Goal: Task Accomplishment & Management: Manage account settings

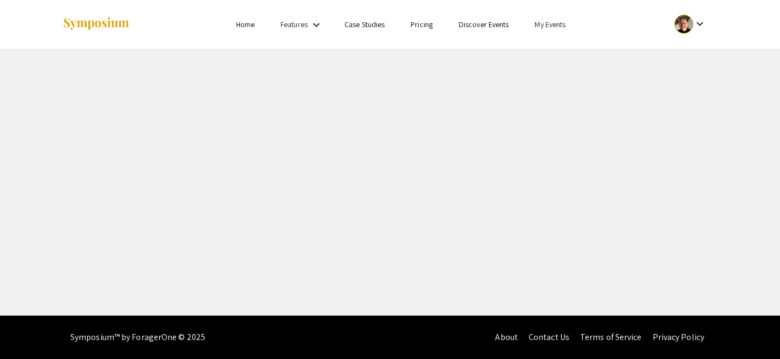
click at [539, 28] on link "My Events" at bounding box center [550, 25] width 31 height 10
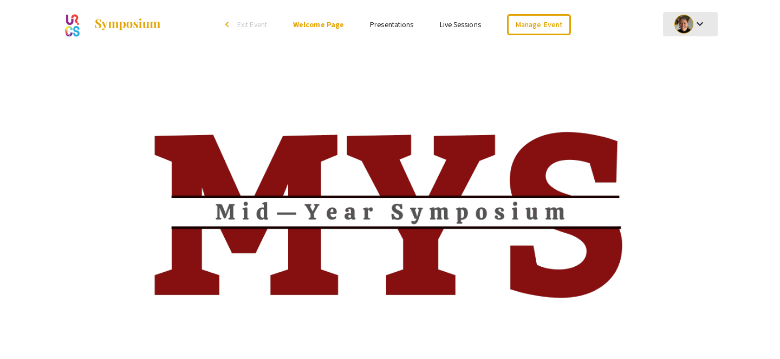
click at [680, 27] on div at bounding box center [684, 24] width 19 height 19
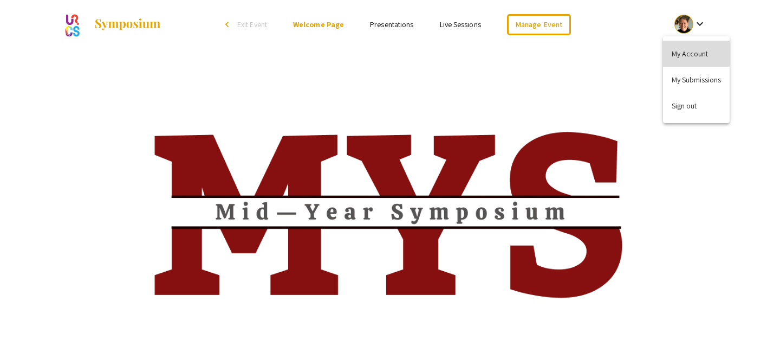
click at [669, 60] on button "My Account" at bounding box center [696, 54] width 67 height 26
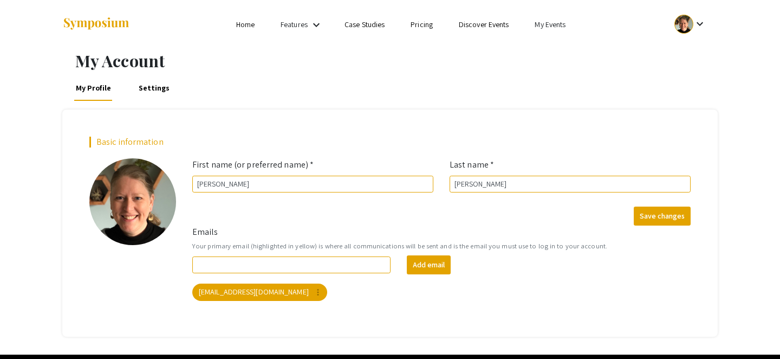
click at [550, 27] on link "My Events" at bounding box center [550, 25] width 31 height 10
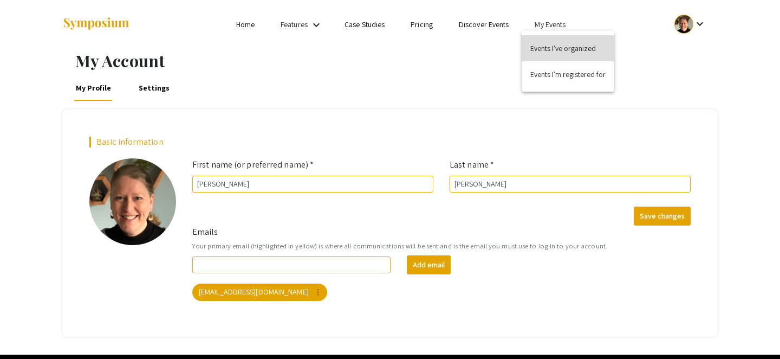
click at [548, 44] on button "Events I've organized" at bounding box center [568, 48] width 93 height 26
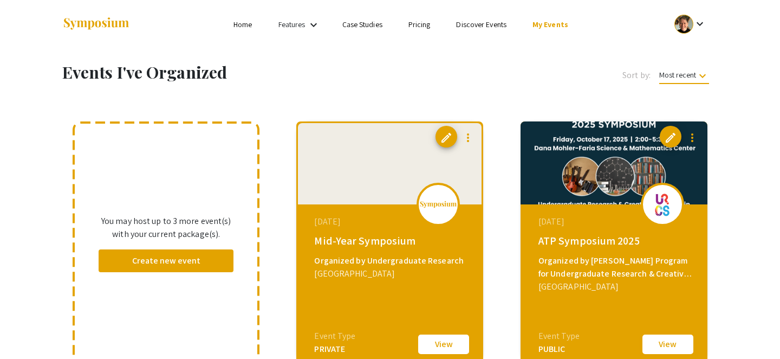
click at [658, 344] on button "View" at bounding box center [668, 344] width 54 height 23
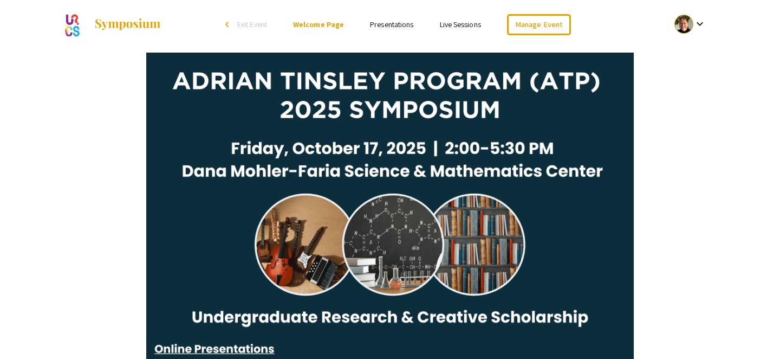
click at [396, 25] on link "Presentations" at bounding box center [391, 25] width 43 height 10
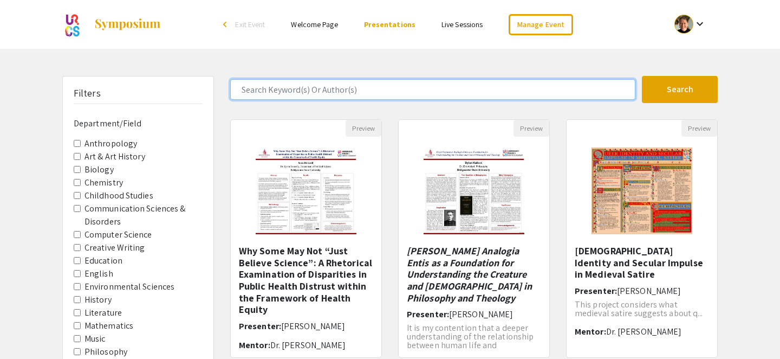
click at [314, 91] on input "Search Keyword(s) Or Author(s)" at bounding box center [432, 89] width 405 height 21
type input "a"
click at [642, 76] on button "Search" at bounding box center [680, 89] width 76 height 27
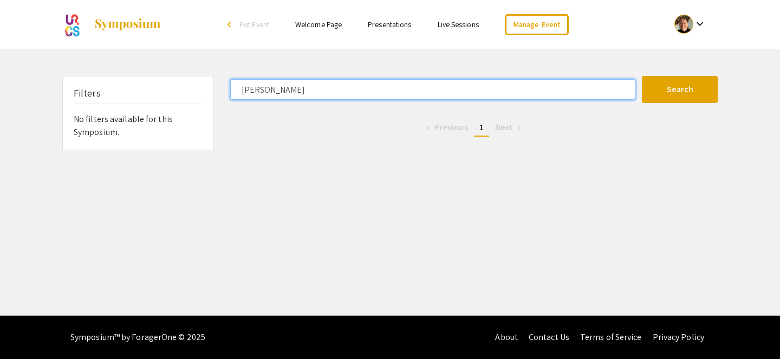
click at [256, 89] on input "[PERSON_NAME]" at bounding box center [432, 89] width 405 height 21
click at [642, 76] on button "Search" at bounding box center [680, 89] width 76 height 27
click at [263, 83] on input "Meagan" at bounding box center [432, 89] width 405 height 21
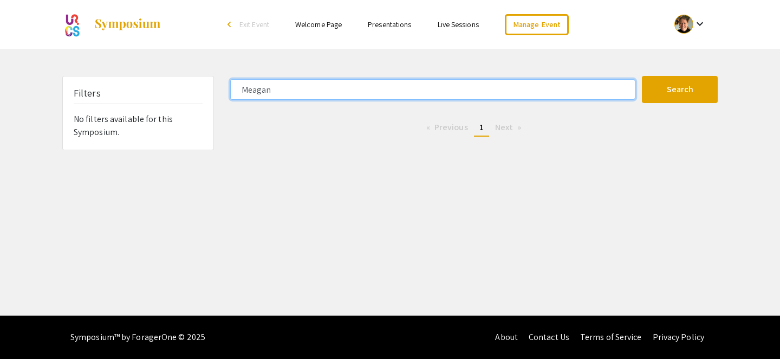
click at [263, 83] on input "Meagan" at bounding box center [432, 89] width 405 height 21
paste input "Amarello"
type input "Amarello"
click at [642, 76] on button "Search" at bounding box center [680, 89] width 76 height 27
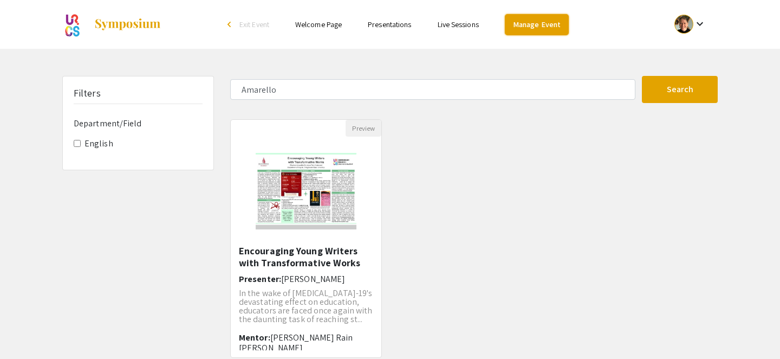
click at [532, 29] on link "Manage Event" at bounding box center [537, 24] width 64 height 21
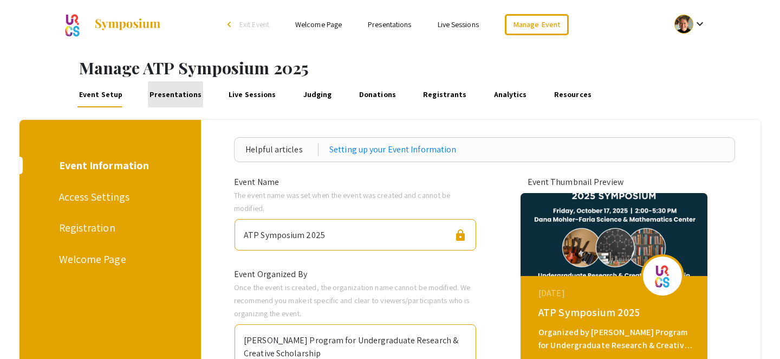
click at [183, 93] on link "Presentations" at bounding box center [176, 94] width 56 height 26
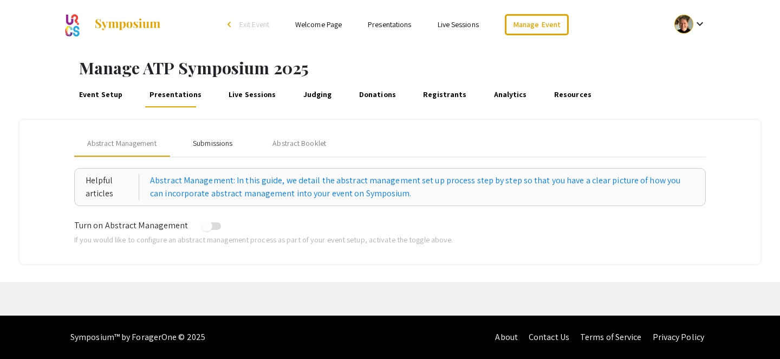
click at [221, 144] on div "Submissions" at bounding box center [213, 143] width 40 height 11
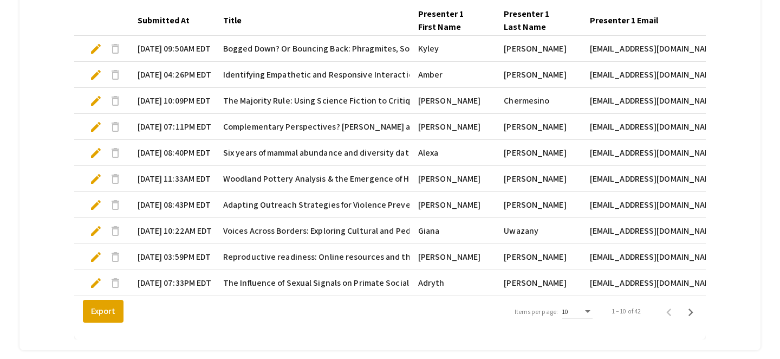
scroll to position [345, 0]
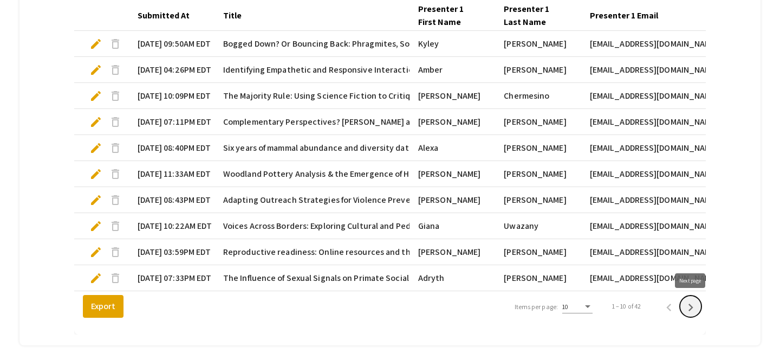
click at [689, 311] on icon "Next page" at bounding box center [690, 307] width 15 height 15
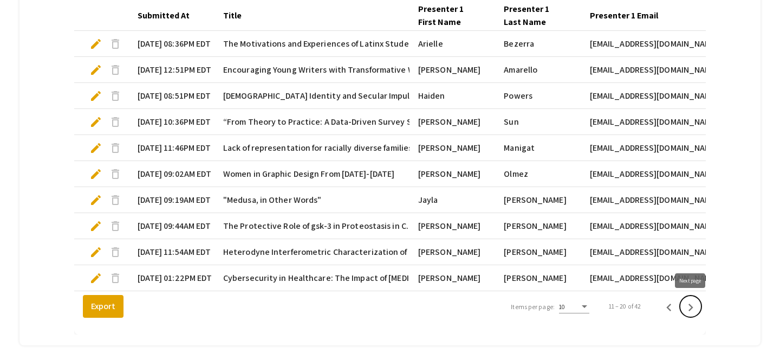
click at [690, 305] on icon "Next page" at bounding box center [691, 307] width 5 height 8
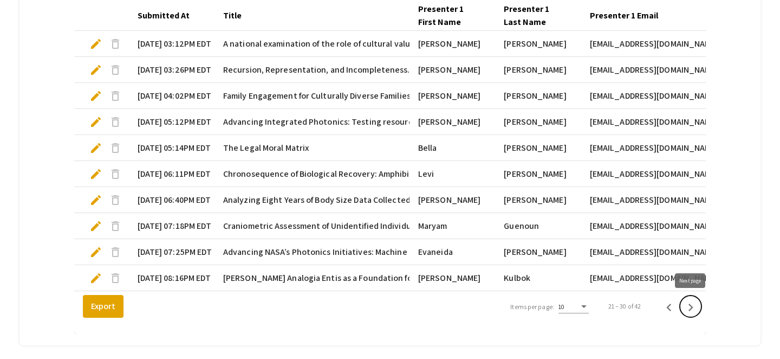
click at [690, 305] on icon "Next page" at bounding box center [691, 307] width 5 height 8
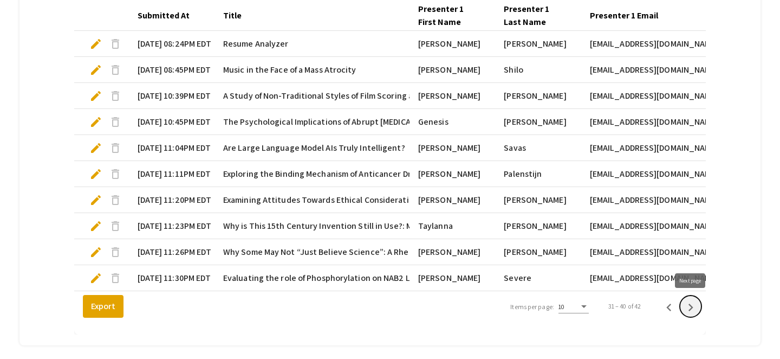
click at [690, 306] on icon "Next page" at bounding box center [690, 307] width 15 height 15
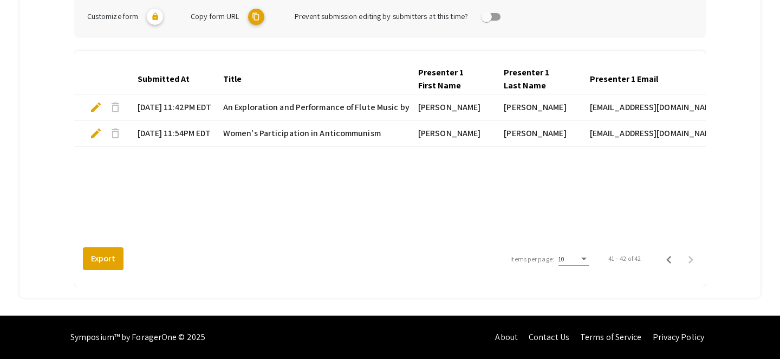
scroll to position [281, 0]
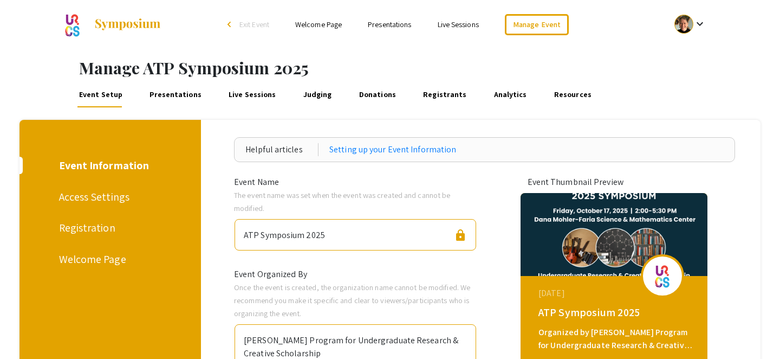
click at [321, 25] on link "Welcome Page" at bounding box center [318, 25] width 47 height 10
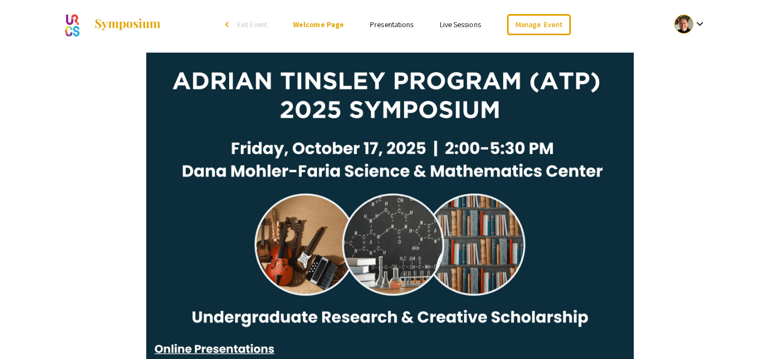
click at [378, 24] on link "Presentations" at bounding box center [391, 25] width 43 height 10
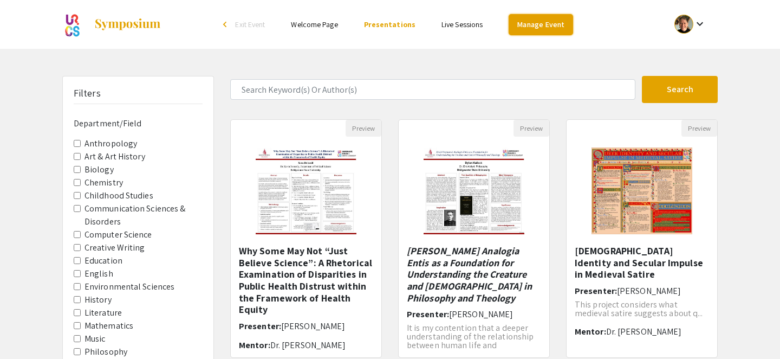
click at [510, 31] on link "Manage Event" at bounding box center [541, 24] width 64 height 21
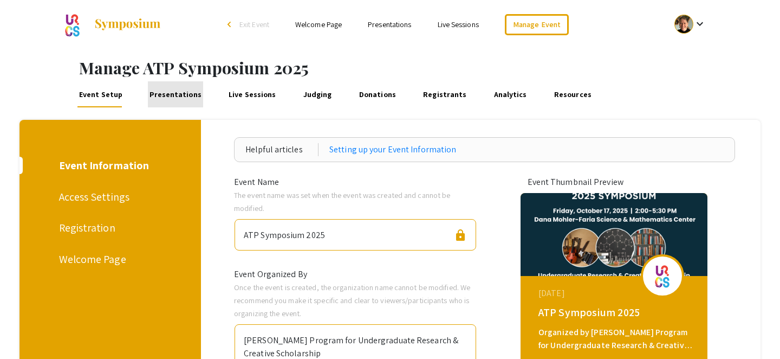
click at [179, 94] on link "Presentations" at bounding box center [176, 94] width 56 height 26
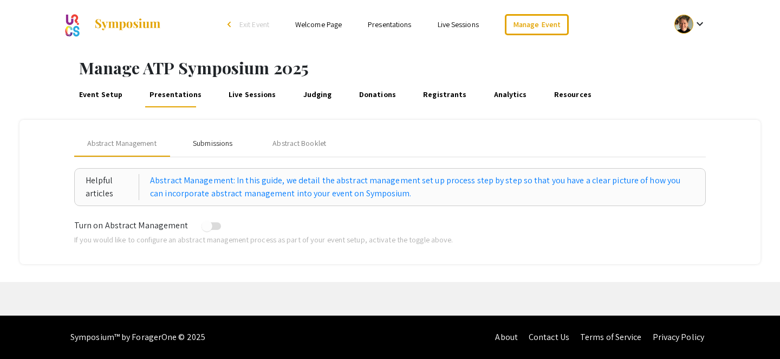
click at [227, 143] on div "Submissions" at bounding box center [213, 143] width 40 height 11
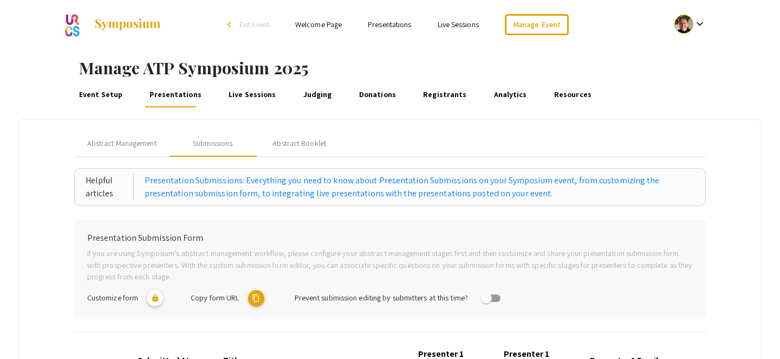
click at [257, 299] on mat-icon "content_copy" at bounding box center [256, 298] width 16 height 16
click at [313, 23] on link "Welcome Page" at bounding box center [318, 25] width 47 height 10
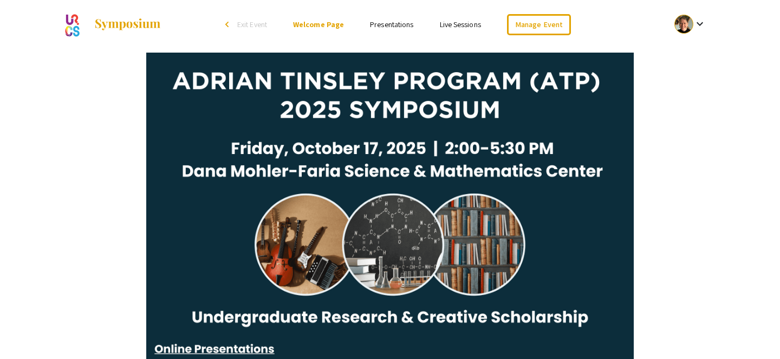
click at [383, 23] on link "Presentations" at bounding box center [391, 25] width 43 height 10
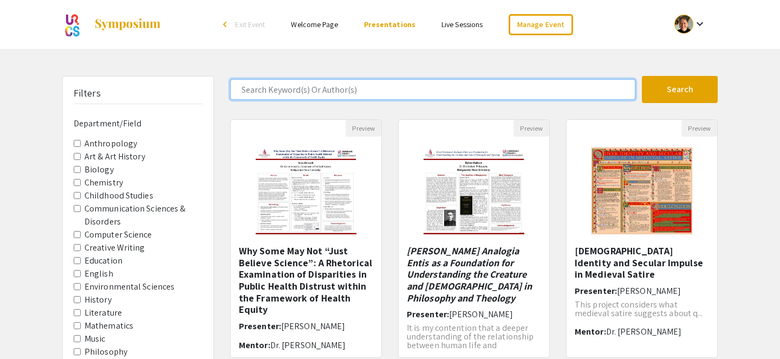
click at [301, 89] on input "Search Keyword(s) Or Author(s)" at bounding box center [432, 89] width 405 height 21
type input "[PERSON_NAME]"
click at [642, 76] on button "Search" at bounding box center [680, 89] width 76 height 27
